Goal: Understand process/instructions

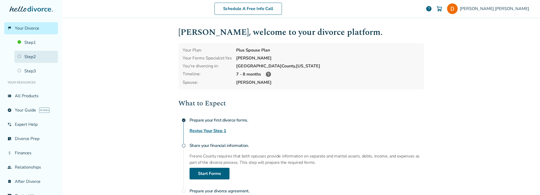
click at [25, 59] on link "Step 2" at bounding box center [36, 57] width 44 height 12
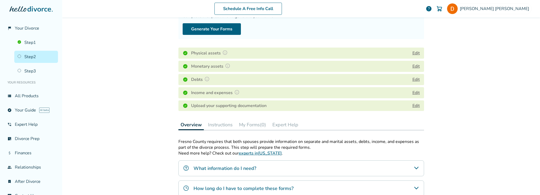
scroll to position [53, 0]
click at [33, 73] on link "Step 3" at bounding box center [36, 71] width 44 height 12
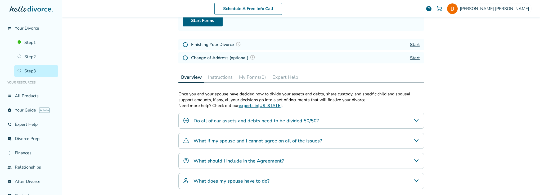
scroll to position [79, 0]
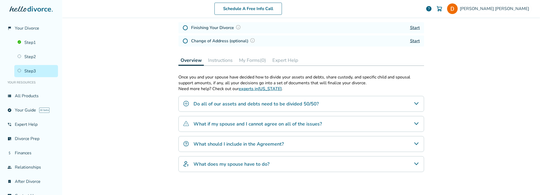
click at [415, 145] on icon "What should I include in the Agreement?" at bounding box center [416, 144] width 6 height 6
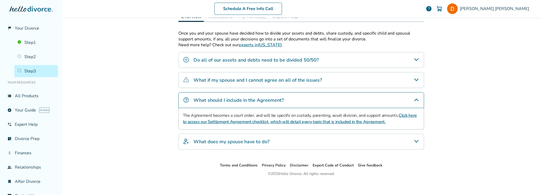
scroll to position [126, 0]
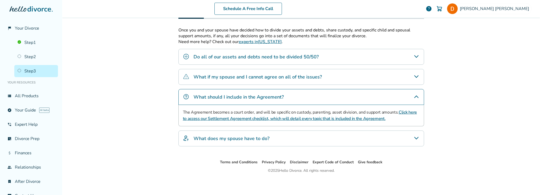
click at [219, 118] on link "Click here to access our Settlement Agreement checklist, which will detail ever…" at bounding box center [300, 116] width 234 height 12
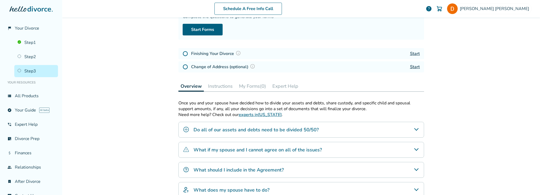
scroll to position [122, 0]
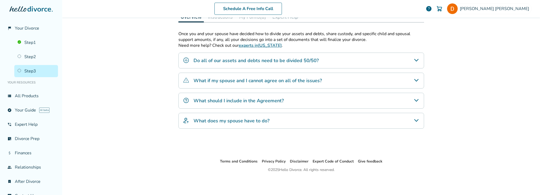
click at [414, 119] on icon "What does my spouse have to do?" at bounding box center [416, 121] width 6 height 6
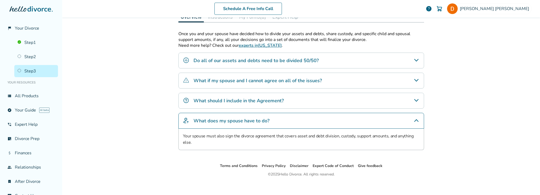
click at [416, 99] on icon "What should I include in the Agreement?" at bounding box center [416, 100] width 4 height 3
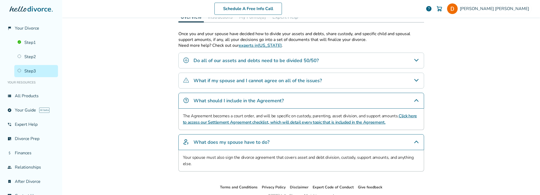
click at [403, 115] on link "Click here to access our Settlement Agreement checklist, which will detail ever…" at bounding box center [300, 119] width 234 height 12
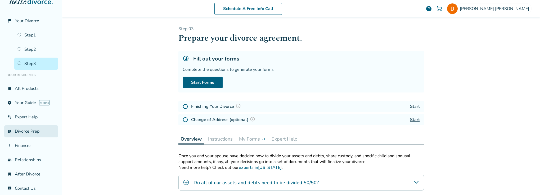
scroll to position [12, 0]
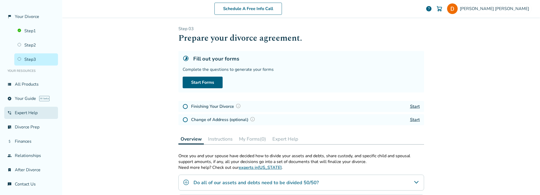
click at [35, 115] on link "phone_in_talk Expert Help" at bounding box center [31, 113] width 54 height 12
